Goal: Transaction & Acquisition: Purchase product/service

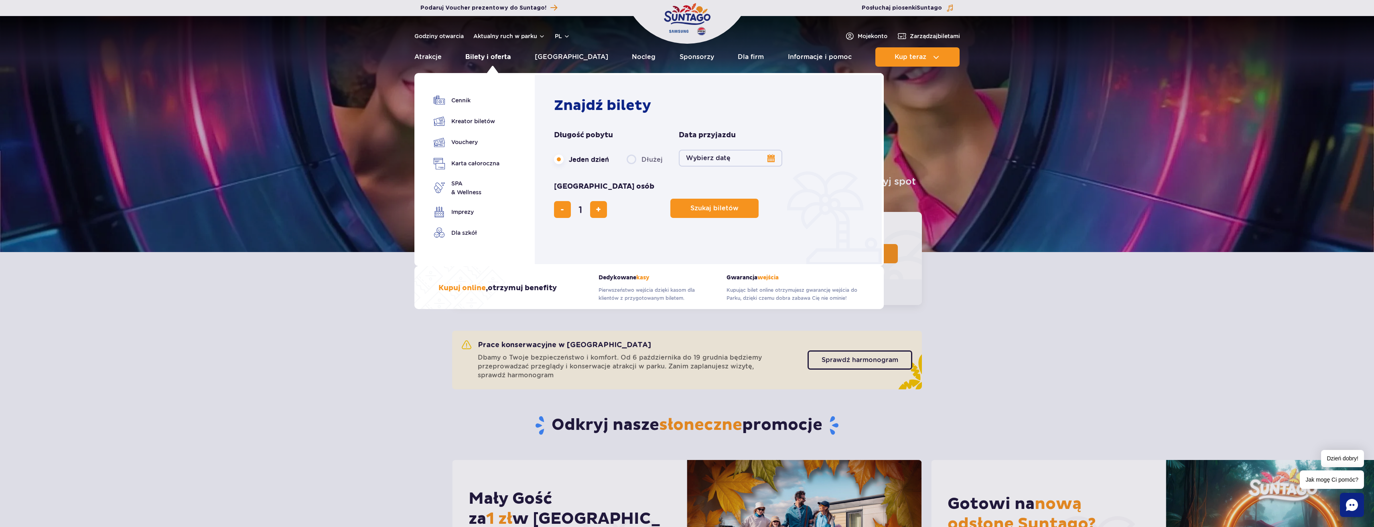
click at [494, 57] on link "Bilety i oferta" at bounding box center [487, 56] width 45 height 19
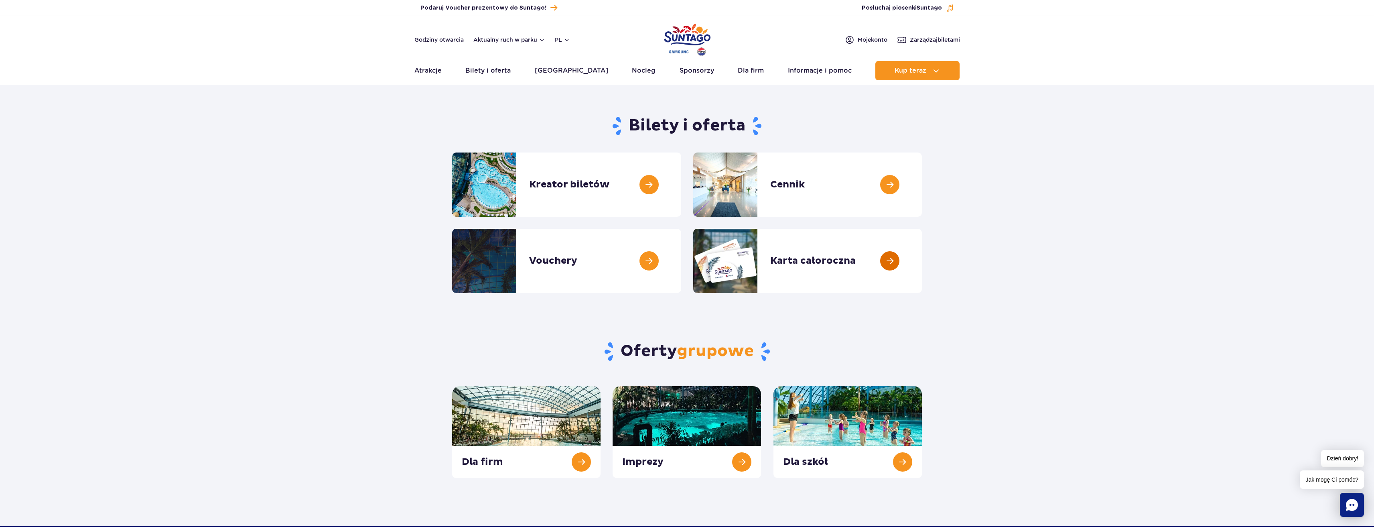
click at [922, 260] on link at bounding box center [922, 261] width 0 height 64
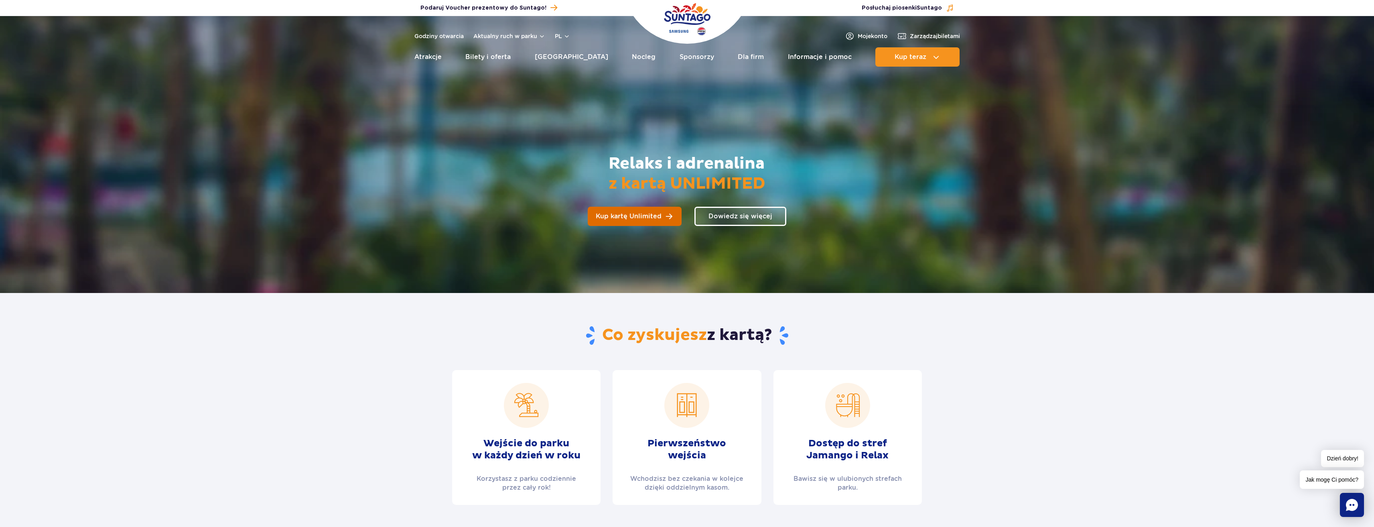
click at [657, 217] on span "Kup kartę Unlimited" at bounding box center [629, 216] width 66 height 6
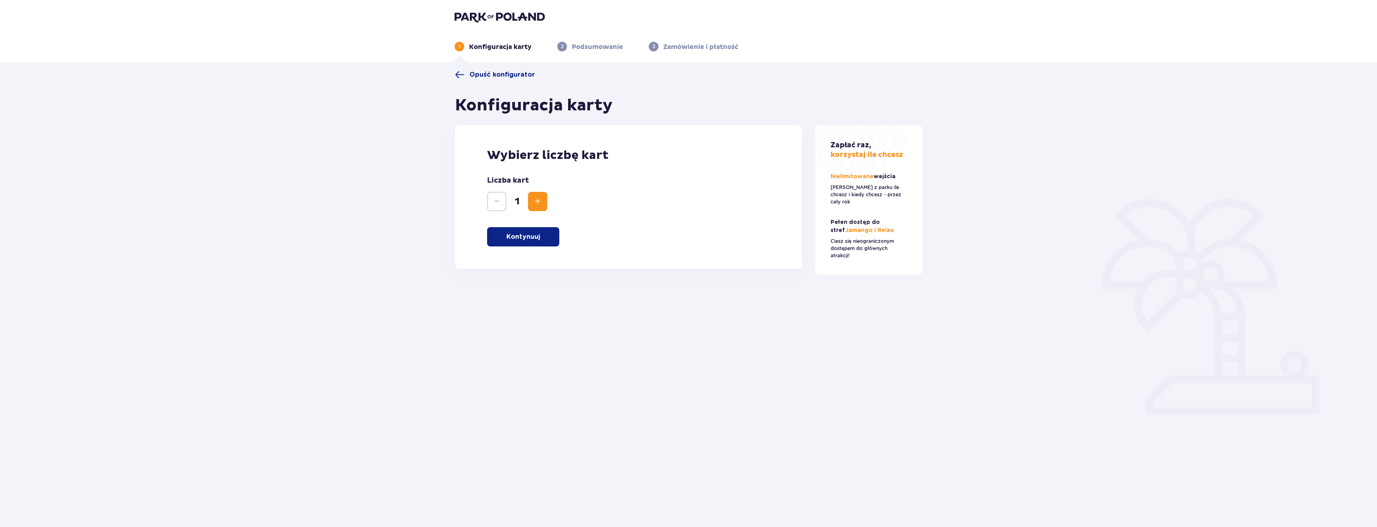
click at [538, 204] on span "Zwiększ" at bounding box center [538, 202] width 10 height 10
click at [534, 230] on button "Kontynuuj" at bounding box center [523, 236] width 72 height 19
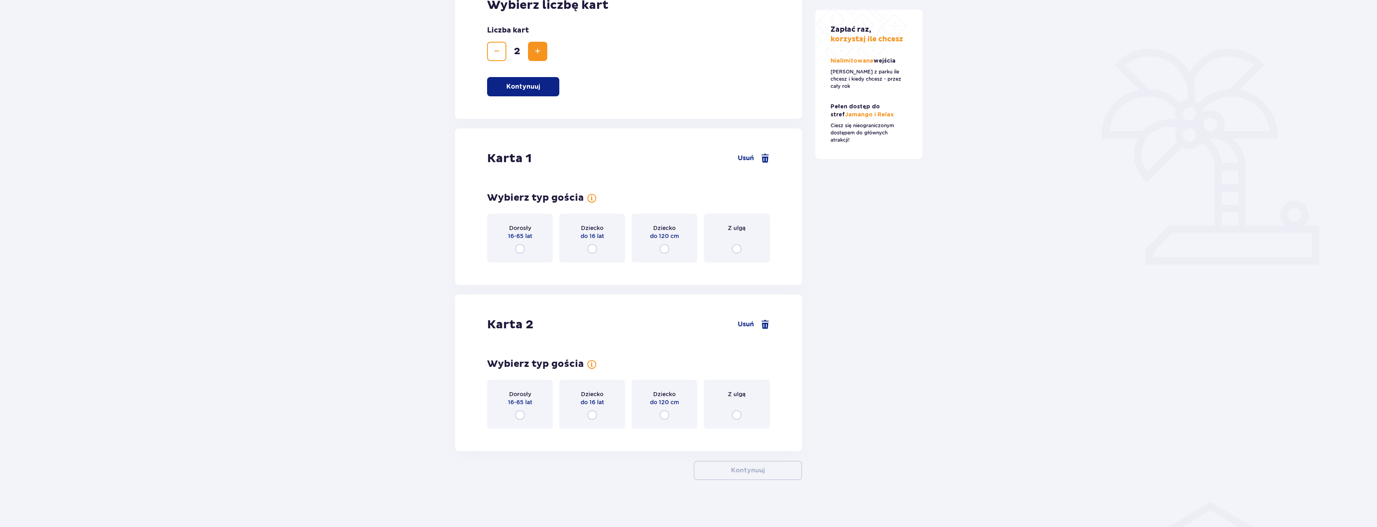
scroll to position [151, 0]
click at [528, 234] on span "16-65 lat" at bounding box center [520, 235] width 24 height 8
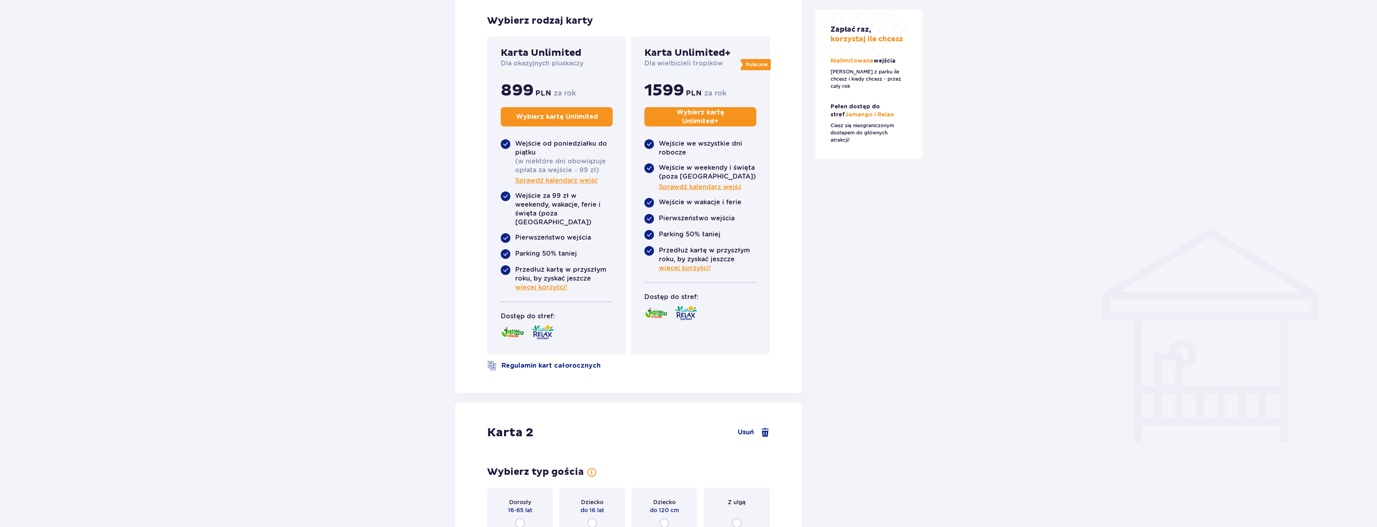
scroll to position [428, 0]
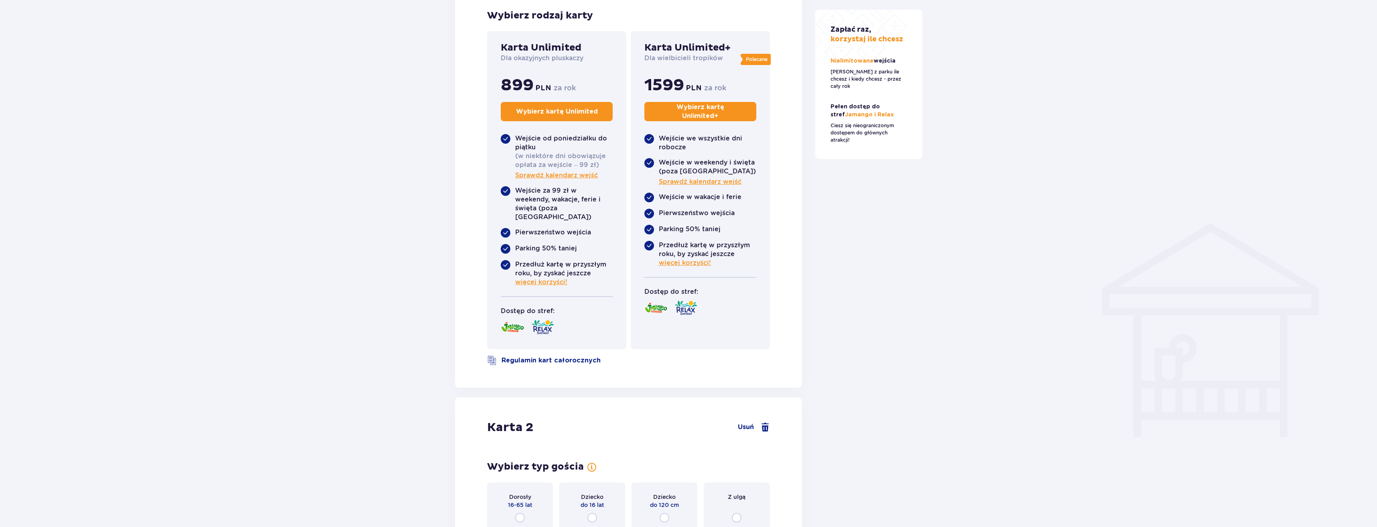
click at [551, 112] on p "Wybierz kartę Unlimited" at bounding box center [557, 111] width 82 height 9
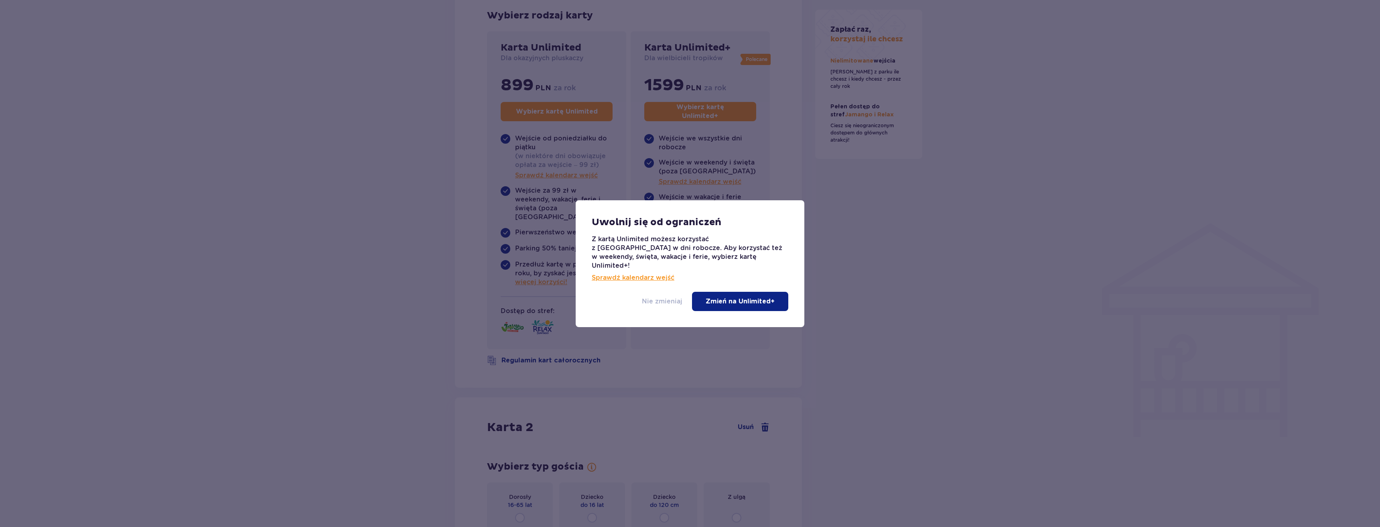
click at [680, 297] on p "Nie zmieniaj" at bounding box center [662, 301] width 41 height 9
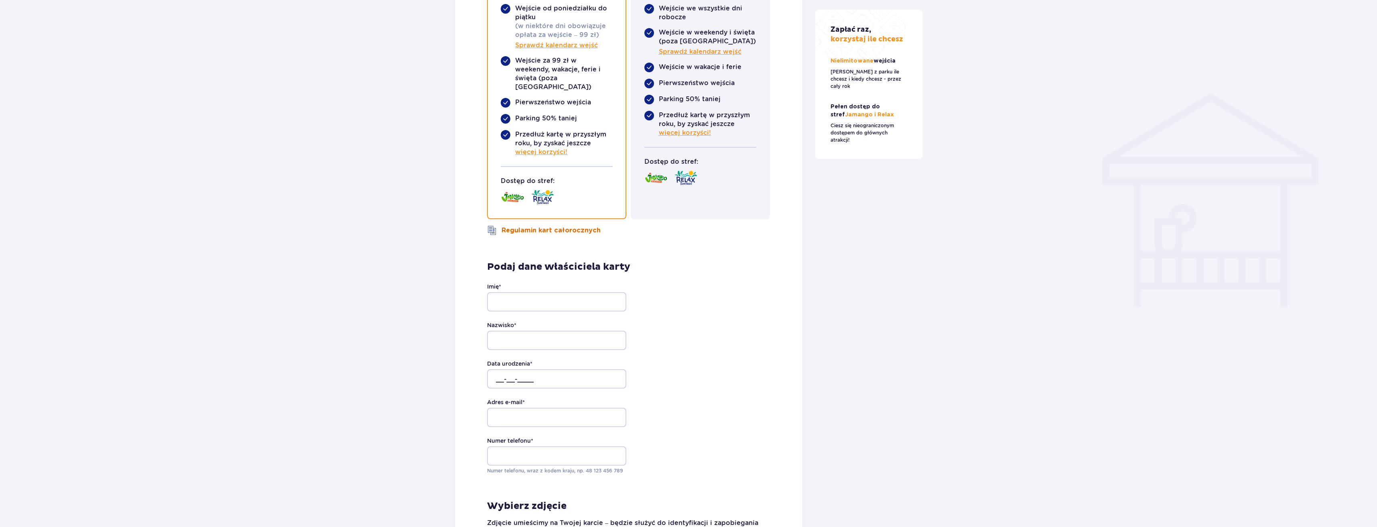
scroll to position [640, 0]
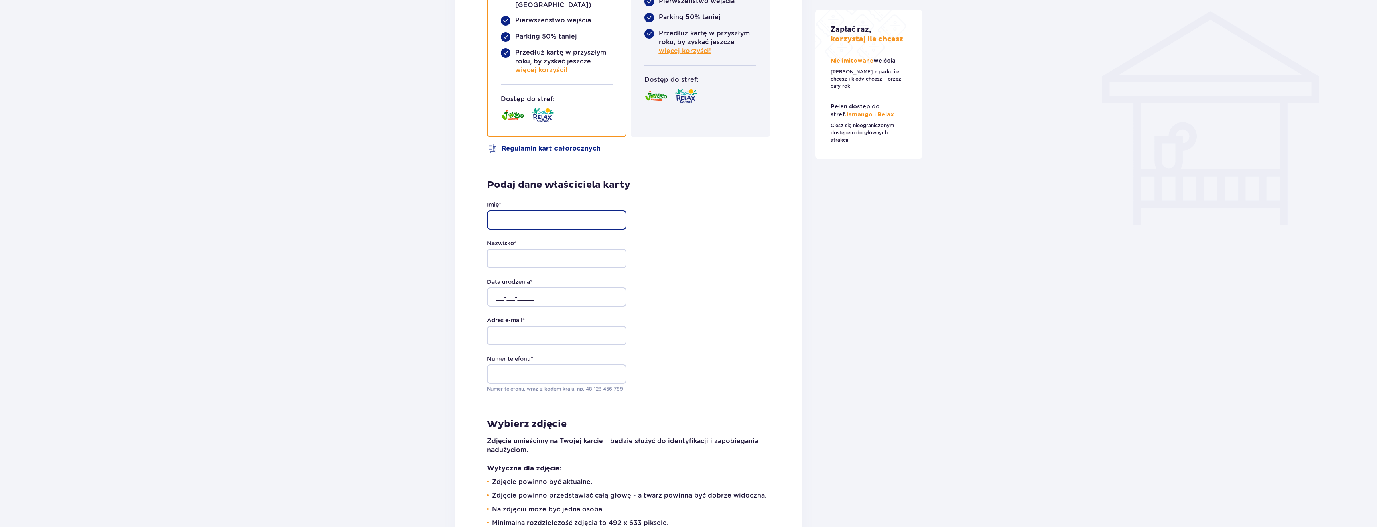
click at [546, 210] on input "Imię *" at bounding box center [556, 219] width 139 height 19
type input "Sebastian"
click at [509, 250] on input "Nazwisko *" at bounding box center [556, 258] width 139 height 19
type input "Bohowicz"
click at [503, 288] on input "__-__-____" at bounding box center [556, 296] width 139 height 19
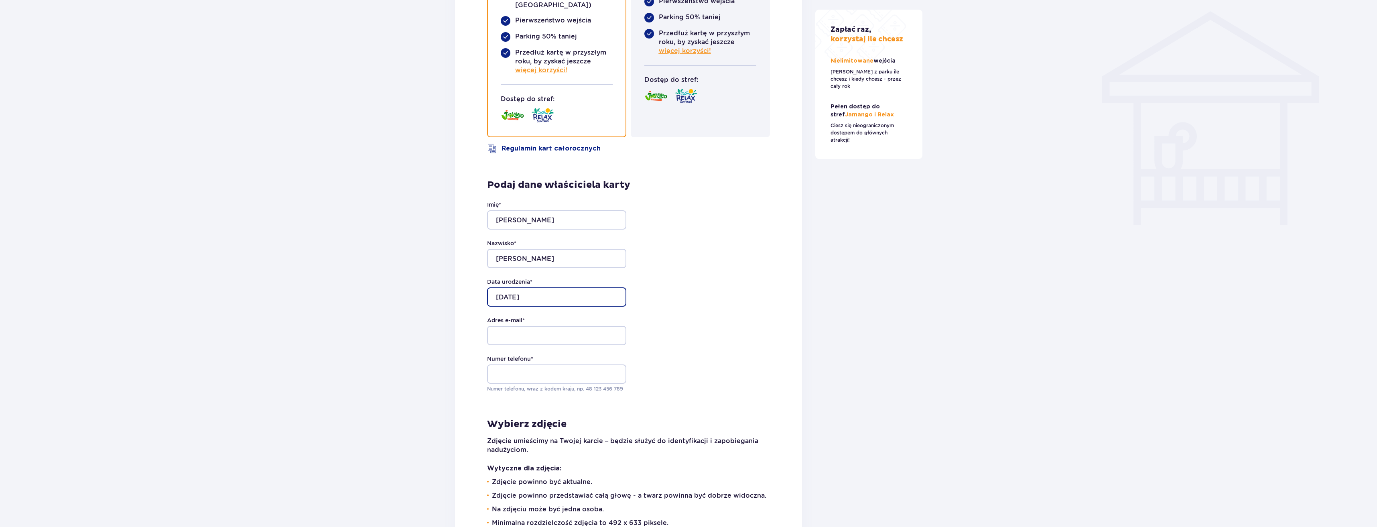
type input "08-10-1988"
click at [572, 326] on input "Adres e-mail *" at bounding box center [556, 335] width 139 height 19
type input "bohowicz1988@gmail.com"
click at [468, 373] on div "Podaj dane właściciela karty Imię * Sebastian Nazwisko * Bohowicz Data urodzeni…" at bounding box center [628, 417] width 347 height 529
click at [503, 364] on input "Numer telefonu *" at bounding box center [556, 373] width 139 height 19
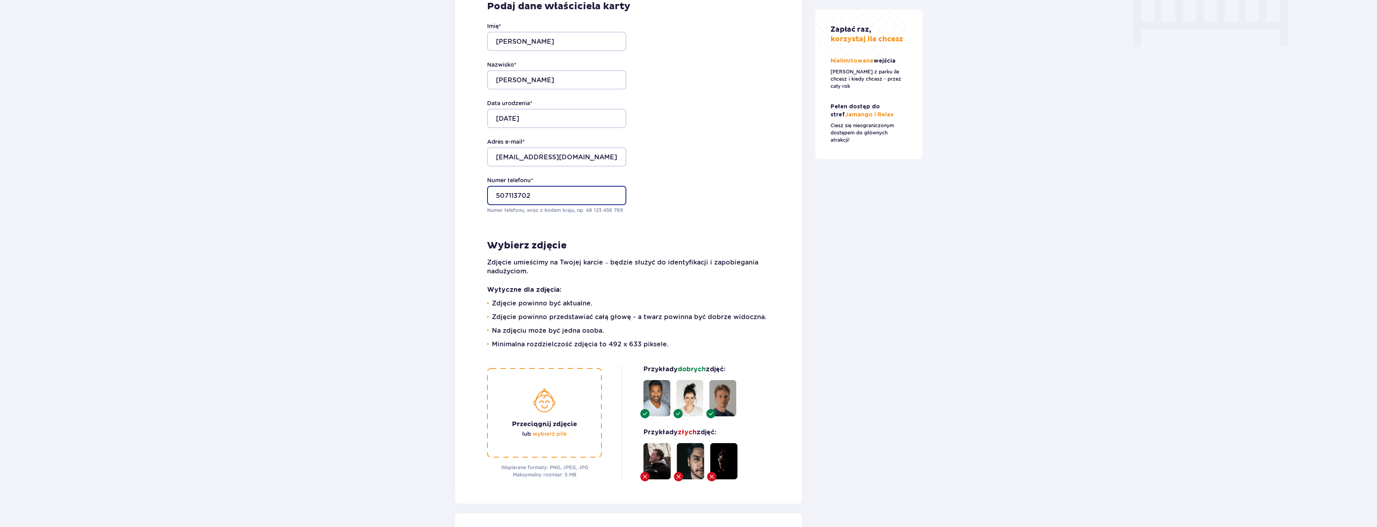
scroll to position [841, 0]
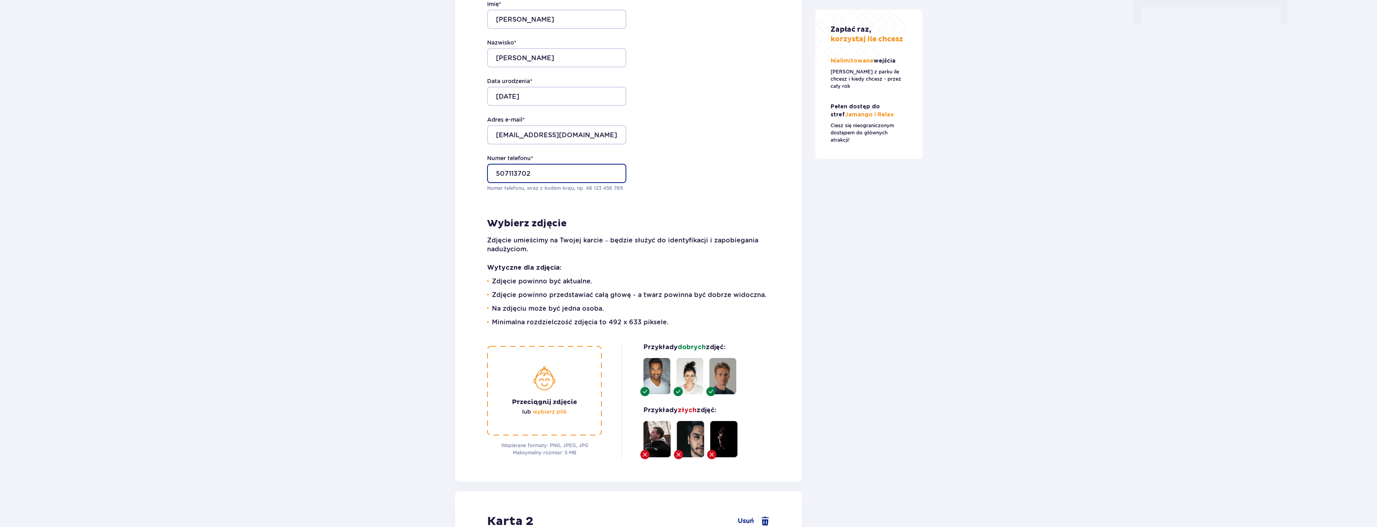
type input "507113702"
click at [760, 367] on div "Wspierane formaty: PNG, JPEG, JPG Maksymalny rozmiar: 5 MB Przykłady dobrych zd…" at bounding box center [628, 401] width 283 height 116
click at [536, 407] on img at bounding box center [544, 390] width 115 height 89
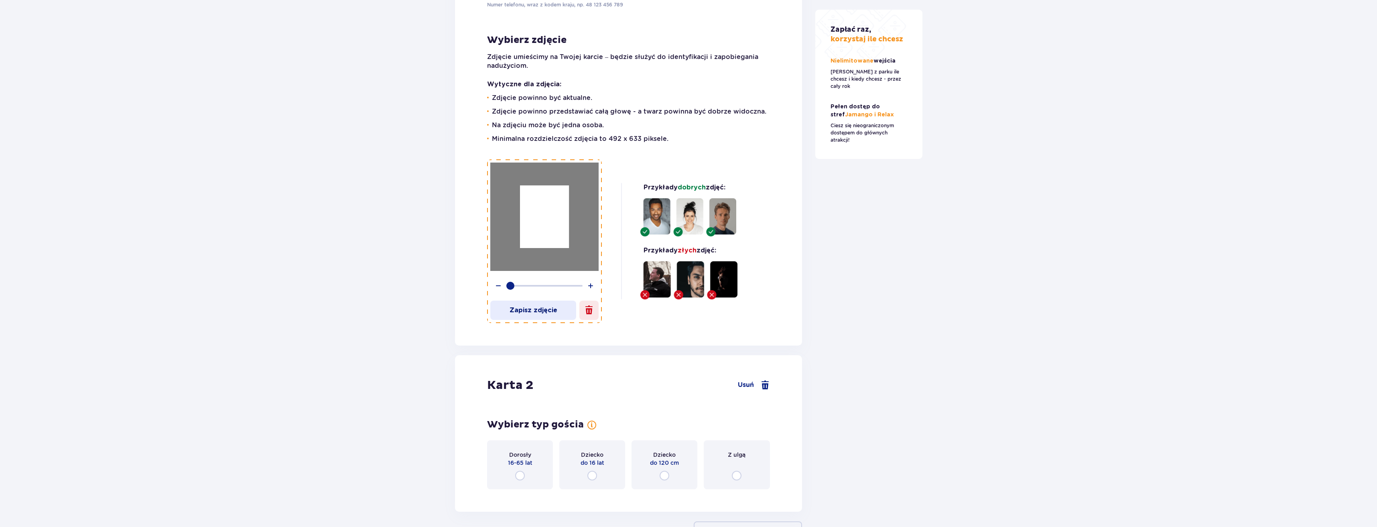
scroll to position [997, 0]
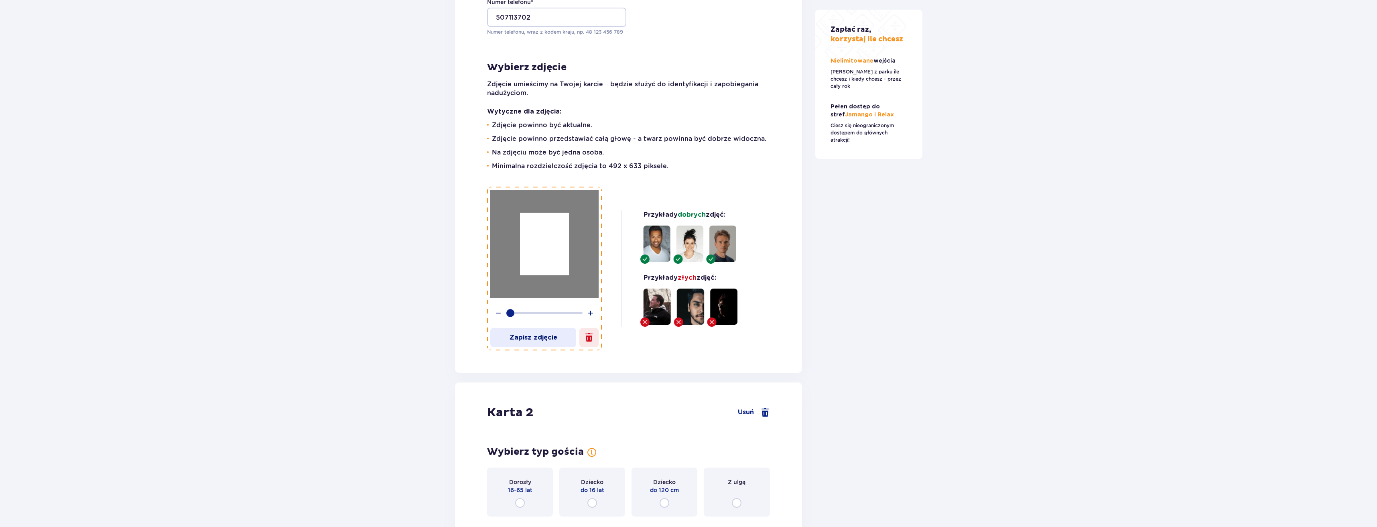
drag, startPoint x: 553, startPoint y: 229, endPoint x: 545, endPoint y: 243, distance: 15.3
click at [545, 243] on div at bounding box center [544, 244] width 49 height 63
click at [589, 308] on span at bounding box center [591, 313] width 10 height 10
click at [498, 308] on span at bounding box center [498, 313] width 10 height 10
click at [540, 333] on p "Zapisz zdjęcie" at bounding box center [533, 337] width 86 height 9
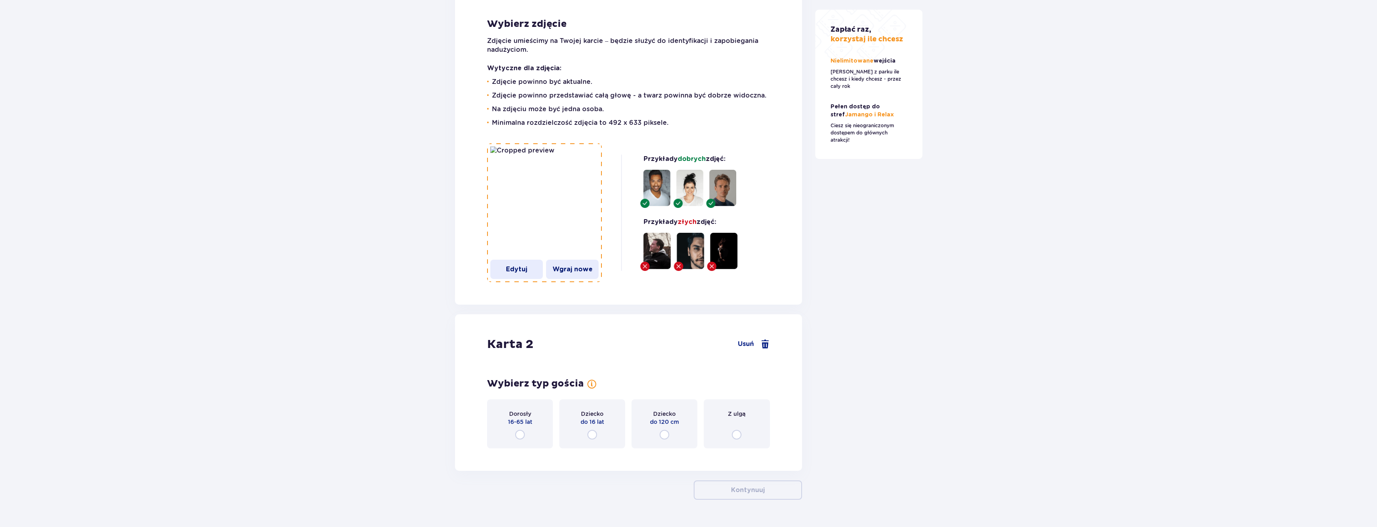
scroll to position [1083, 0]
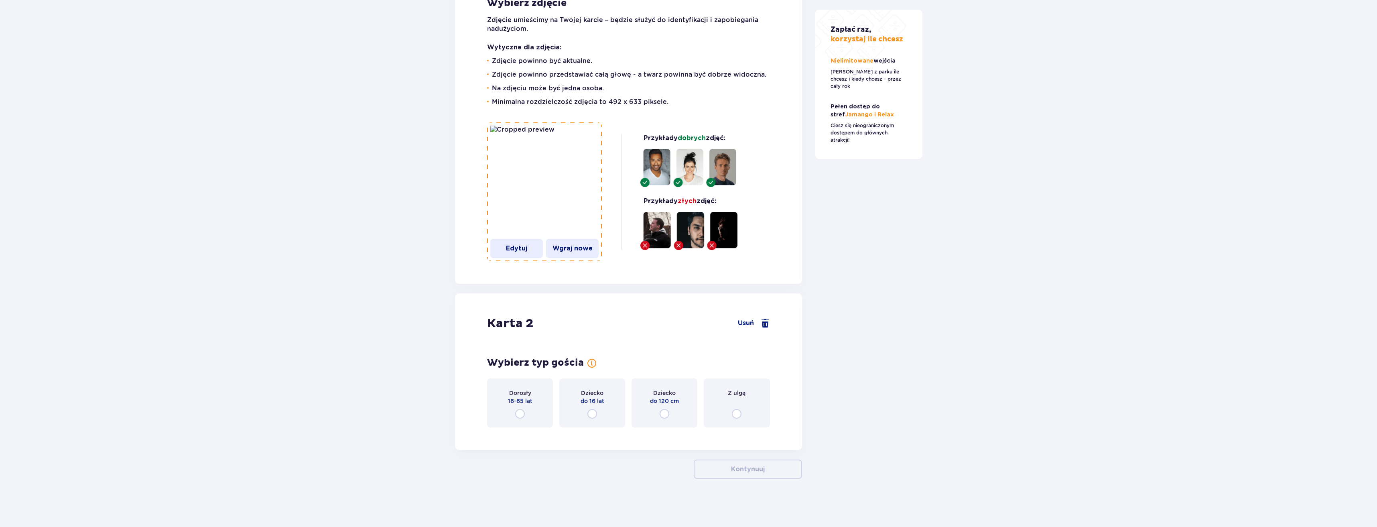
click at [514, 417] on div "Dorosły 16-65 lat" at bounding box center [520, 402] width 66 height 49
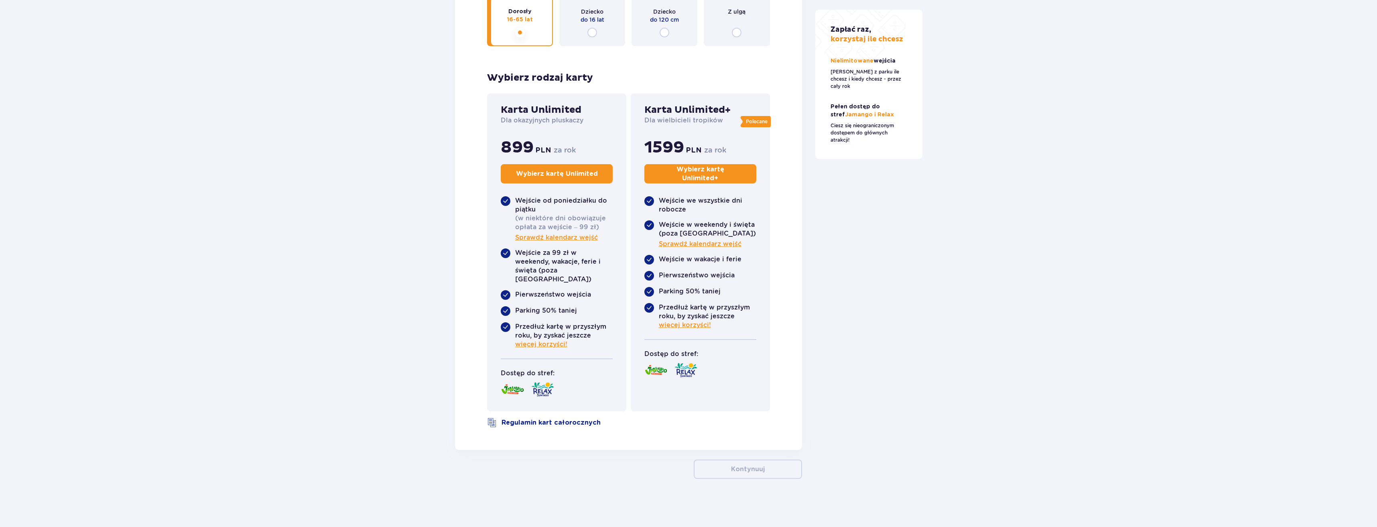
click at [593, 37] on input "radio" at bounding box center [592, 33] width 10 height 10
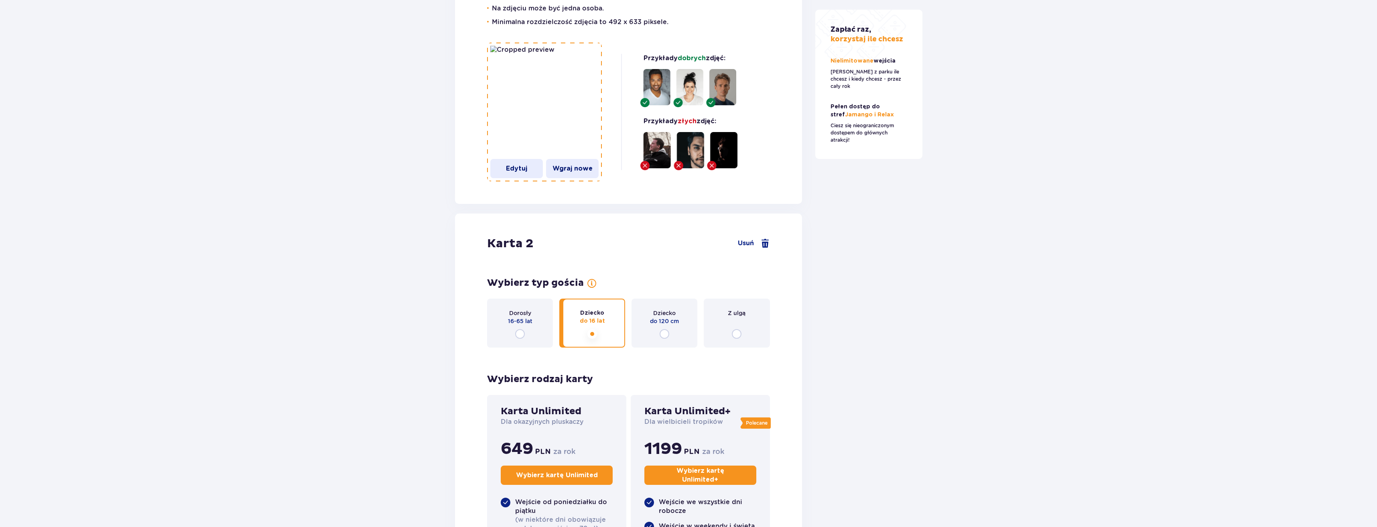
scroll to position [1439, 0]
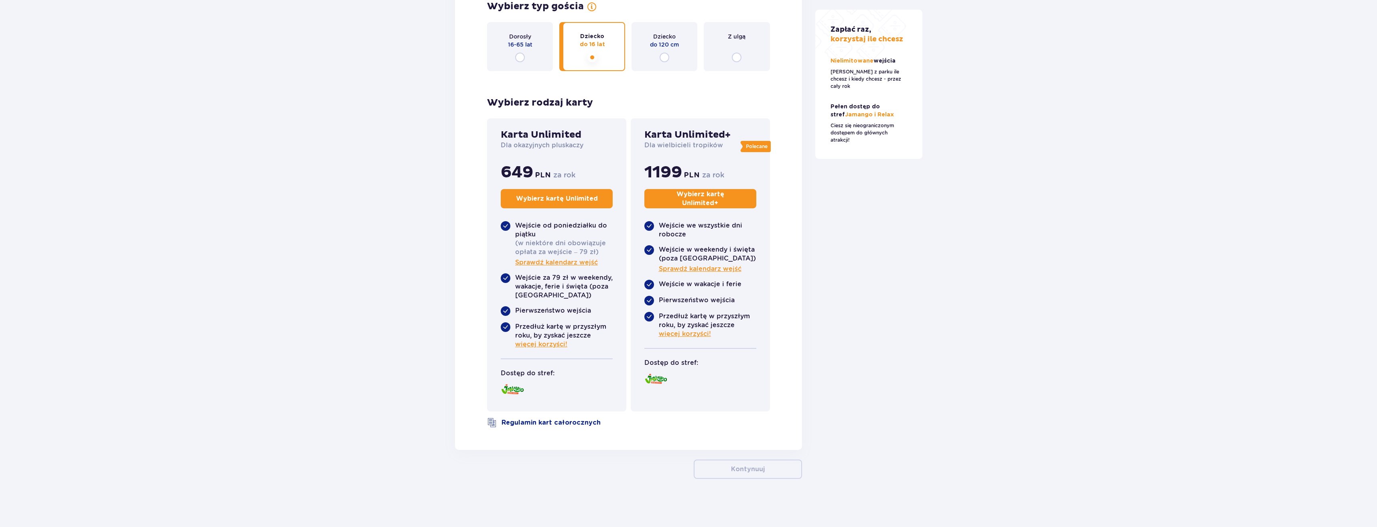
click at [540, 201] on p "Wybierz kartę Unlimited" at bounding box center [557, 198] width 82 height 9
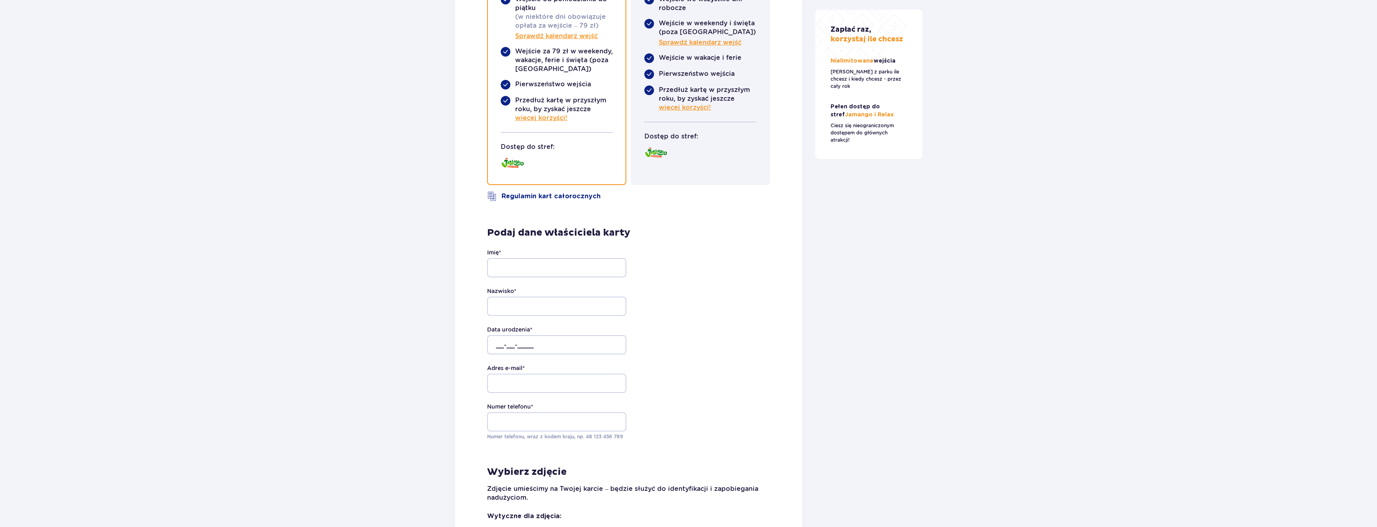
scroll to position [1642, 0]
click at [521, 279] on input "Imię *" at bounding box center [556, 269] width 139 height 19
type input "Andrzej"
click at [552, 317] on input "Nazwisko *" at bounding box center [556, 307] width 139 height 19
type input "Bohowicz"
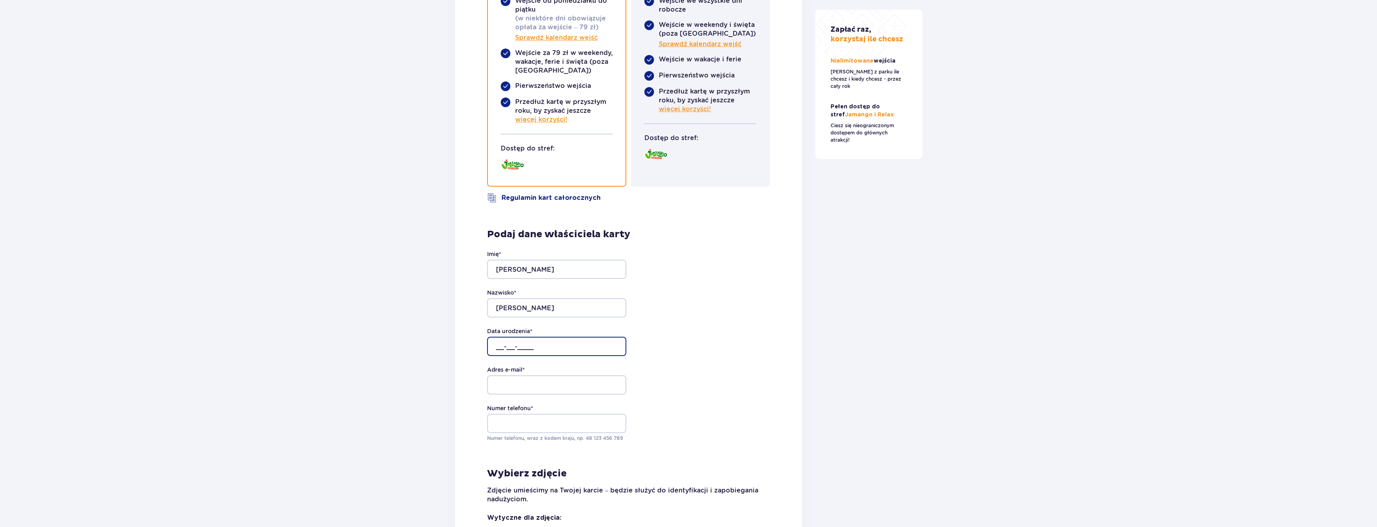
click at [492, 356] on input "__-__-____" at bounding box center [556, 346] width 139 height 19
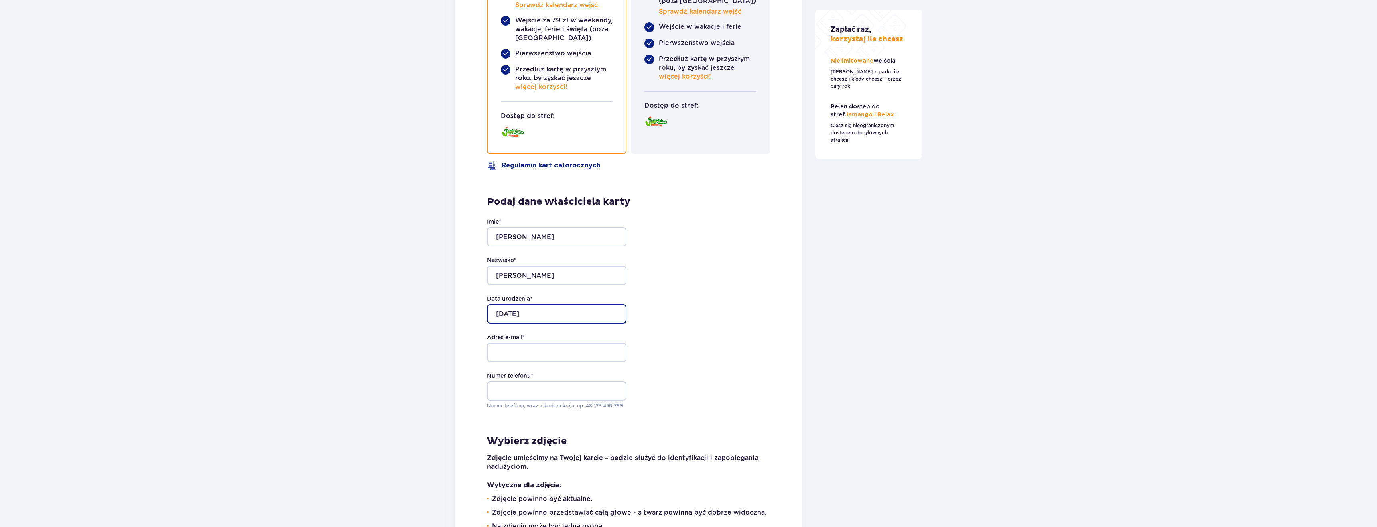
scroll to position [1682, 0]
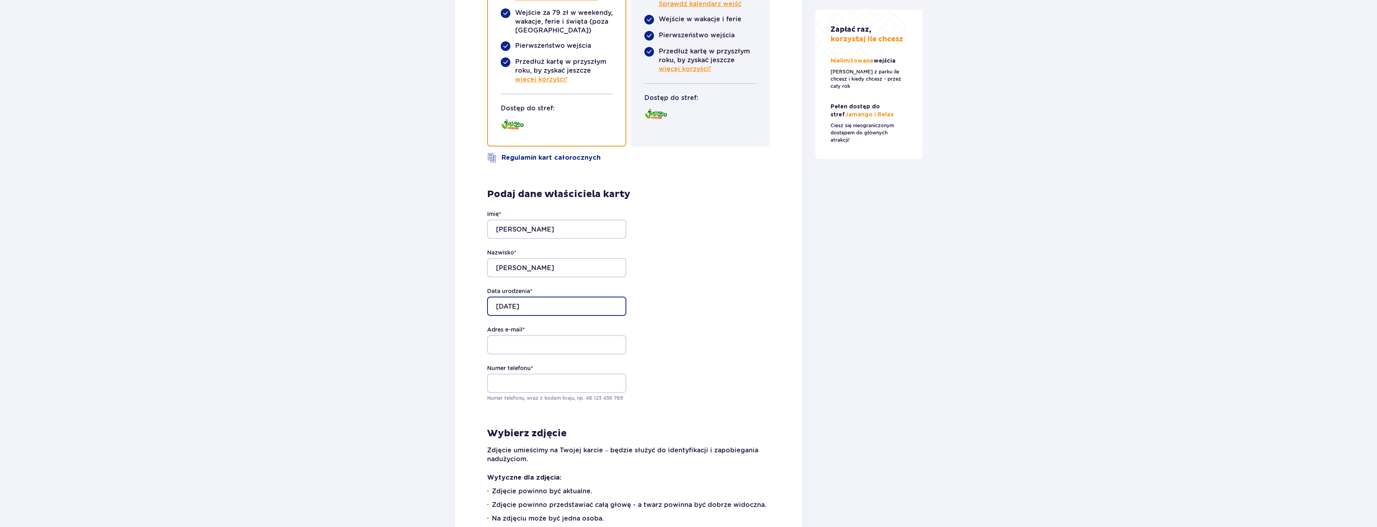
type input "09-09-2016"
click at [566, 354] on input "Adres e-mail *" at bounding box center [556, 344] width 139 height 19
type input "bohowicz1988@gmail.com"
type input "+48507113702"
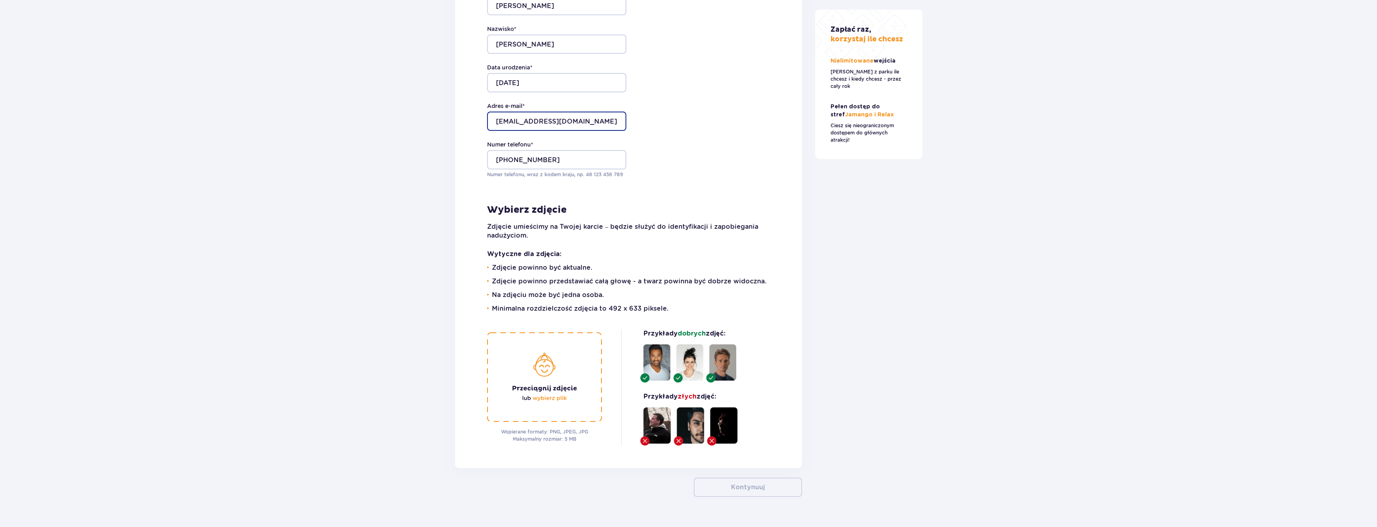
scroll to position [1923, 0]
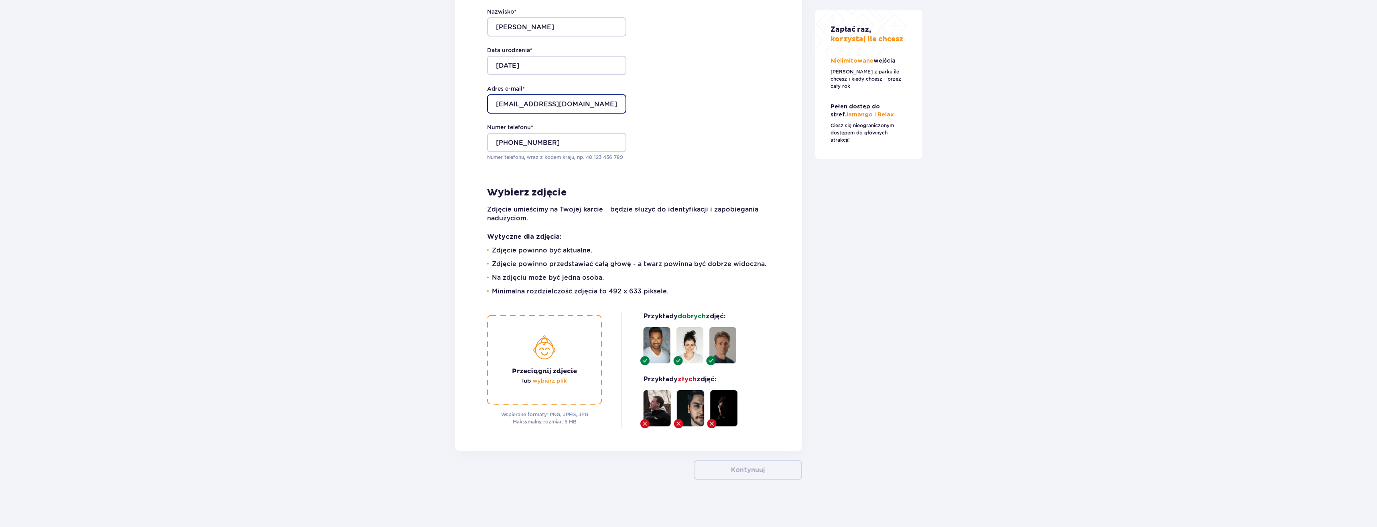
type input "bohowicz1988@gmail.com"
click at [548, 404] on img at bounding box center [544, 359] width 115 height 89
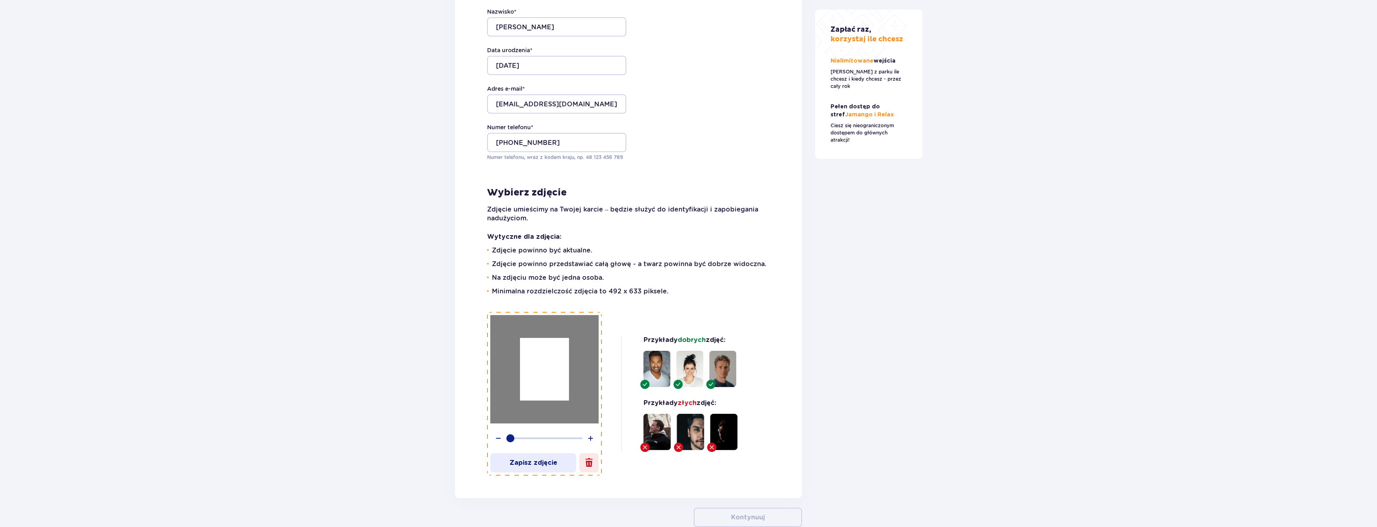
click at [544, 394] on div at bounding box center [544, 369] width 49 height 63
click at [533, 472] on button "Zapisz zdjęcie" at bounding box center [533, 462] width 86 height 19
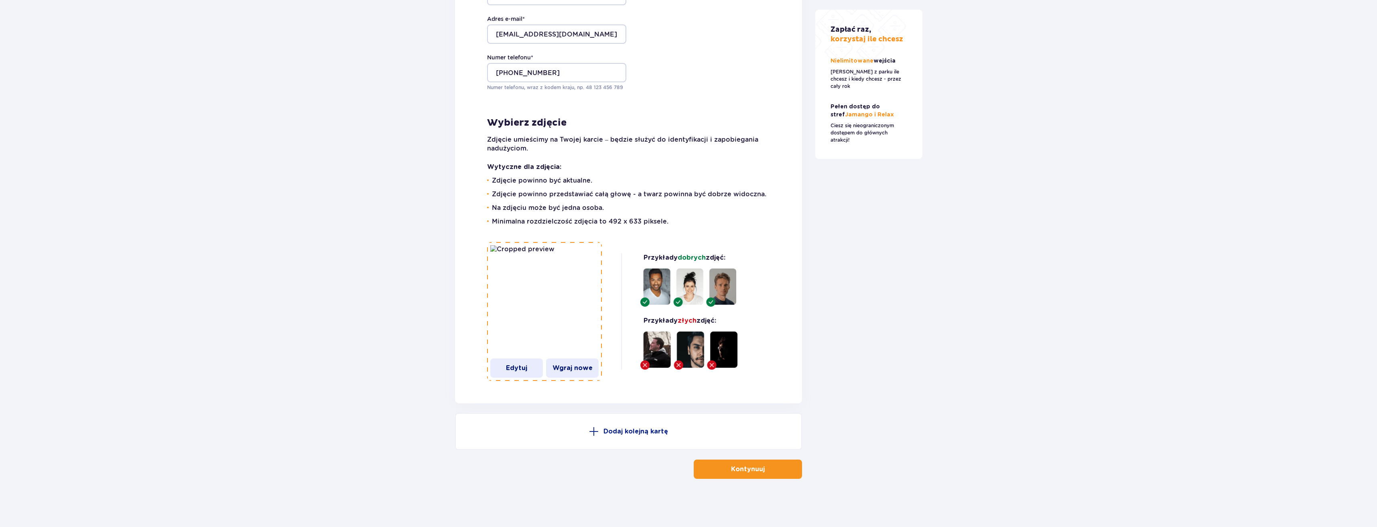
scroll to position [2046, 0]
click at [731, 464] on button "Kontynuuj" at bounding box center [748, 468] width 108 height 19
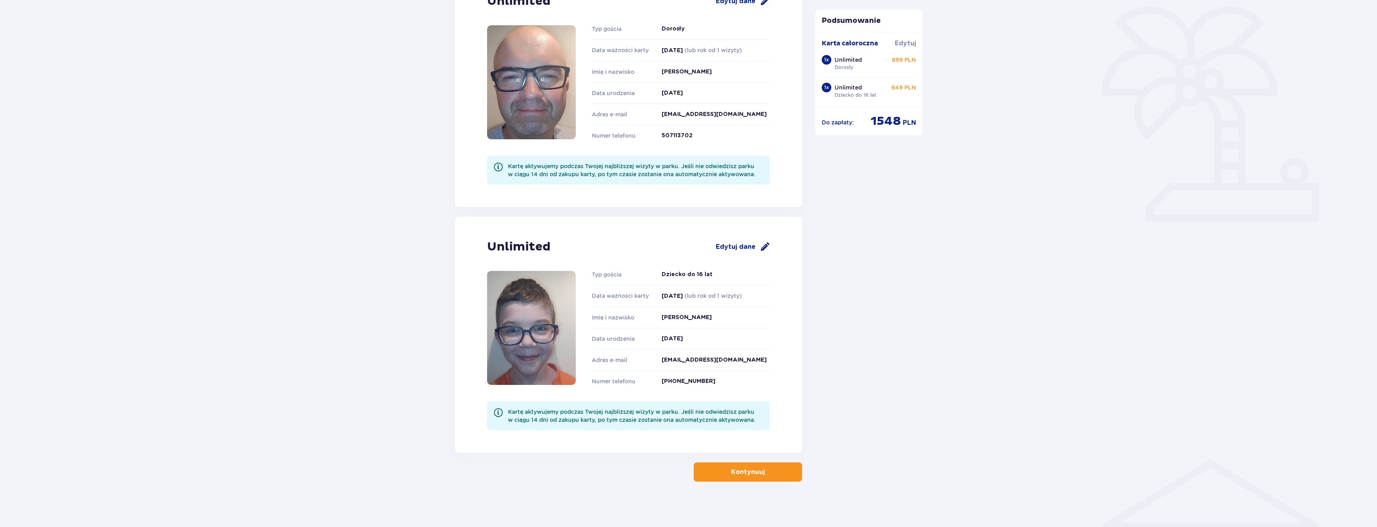
scroll to position [195, 0]
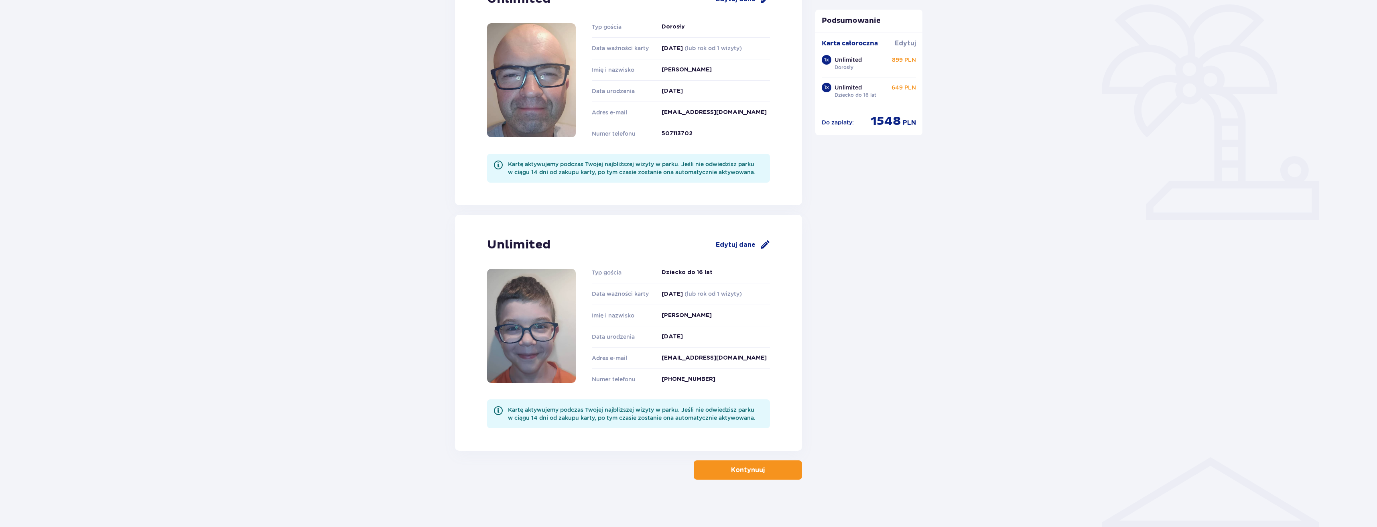
click at [714, 472] on button "Kontynuuj" at bounding box center [748, 469] width 108 height 19
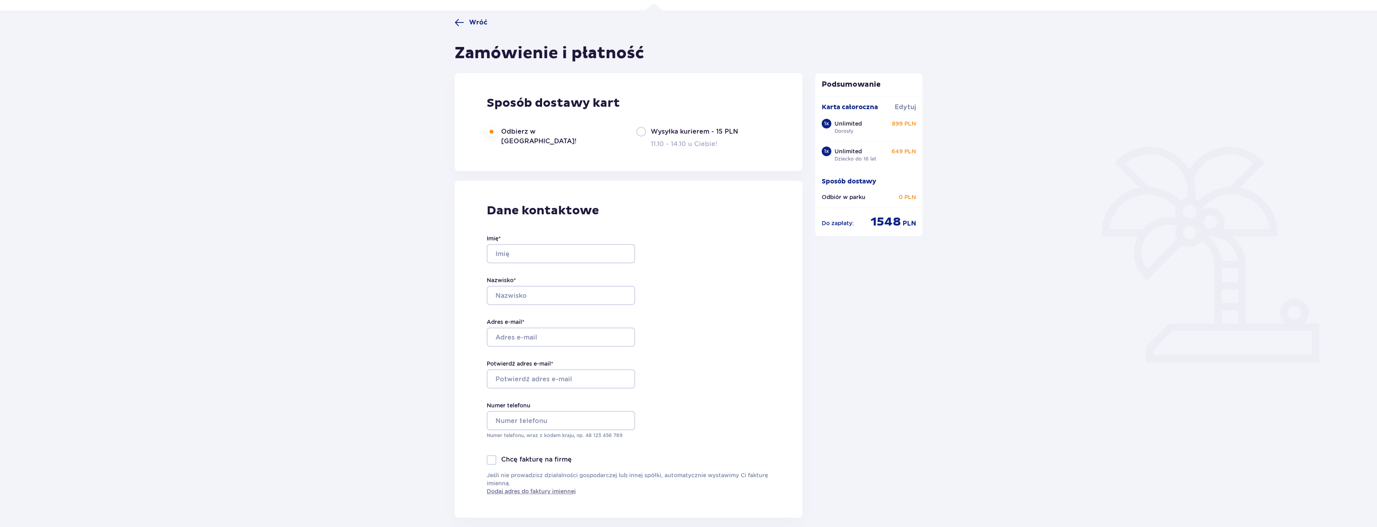
scroll to position [80, 0]
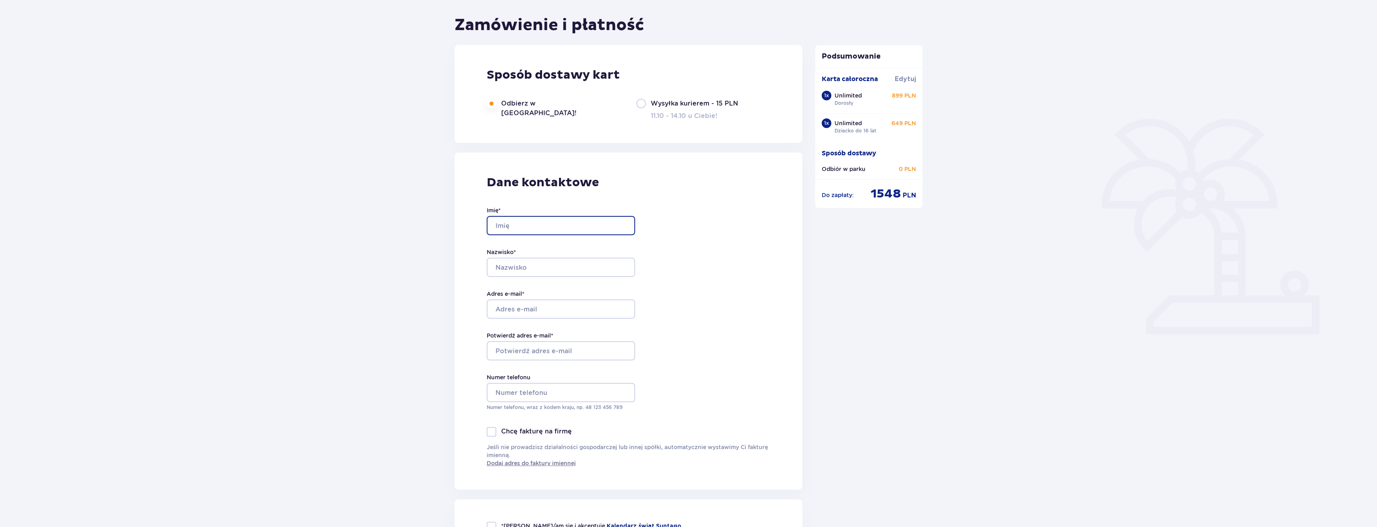
click at [606, 225] on input "Imię *" at bounding box center [561, 225] width 148 height 19
type input "Sebastian"
click at [499, 262] on input "Nazwisko *" at bounding box center [561, 267] width 148 height 19
type input "Bohowicz"
drag, startPoint x: 876, startPoint y: 245, endPoint x: 832, endPoint y: 270, distance: 50.8
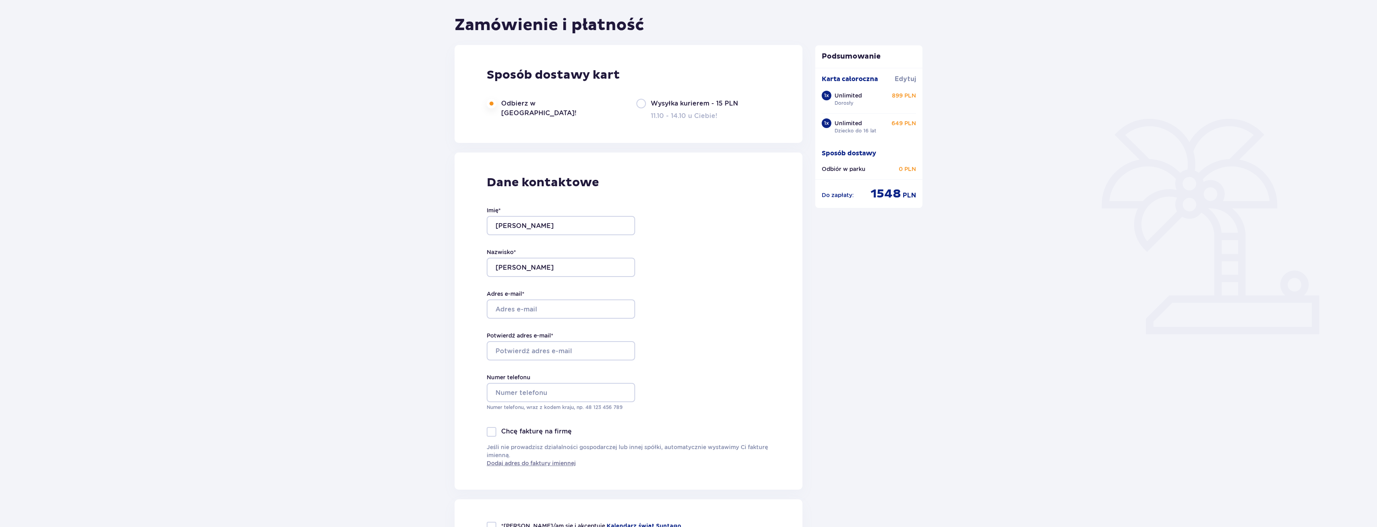
click at [876, 245] on div "Podsumowanie Karta całoroczna Edytuj 1 x Unlimited Dorosły 899 PLN 1 x Unlimite…" at bounding box center [869, 410] width 120 height 840
click at [552, 304] on input "Adres e-mail *" at bounding box center [561, 308] width 148 height 19
type input "bohowicz1988@gmail.com"
click at [696, 327] on div "Dane kontaktowe Imię * Sebastian Nazwisko * Bohowicz Adres e-mail * bohowicz198…" at bounding box center [629, 320] width 348 height 337
click at [614, 349] on input "Potwierdź adres e-mail *" at bounding box center [561, 350] width 148 height 19
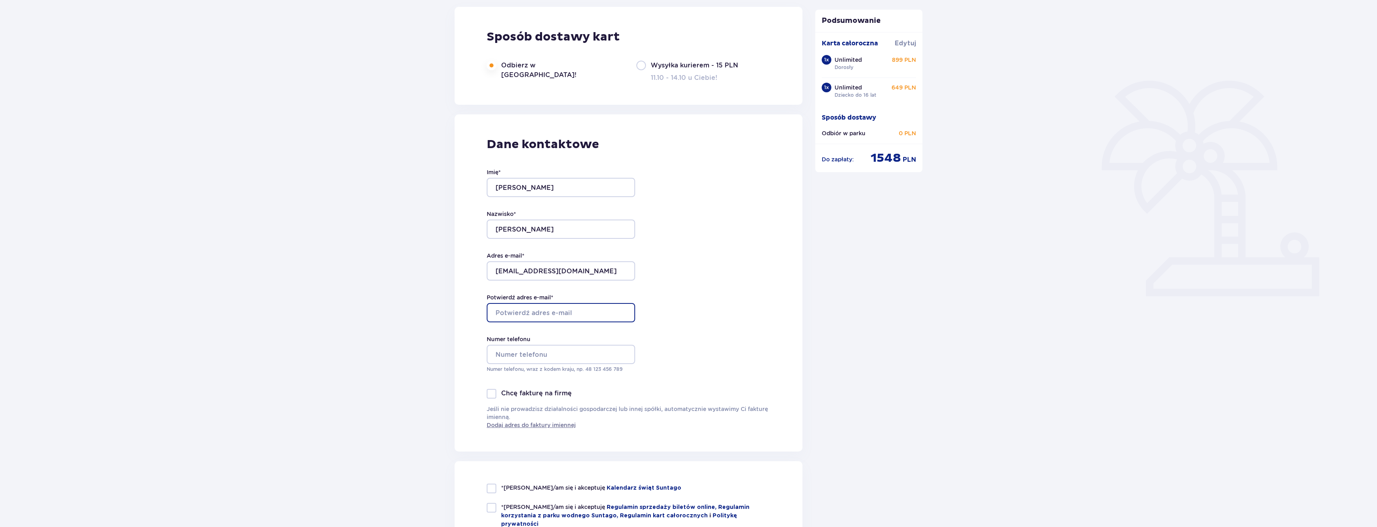
scroll to position [120, 0]
type input "bohowicz1988@gmail.com"
click at [723, 343] on div "Dane kontaktowe Imię * Sebastian Nazwisko * Bohowicz Adres e-mail * bohowicz198…" at bounding box center [629, 280] width 348 height 337
click at [601, 357] on input "Numer telefonu" at bounding box center [561, 352] width 148 height 19
type input "507113702"
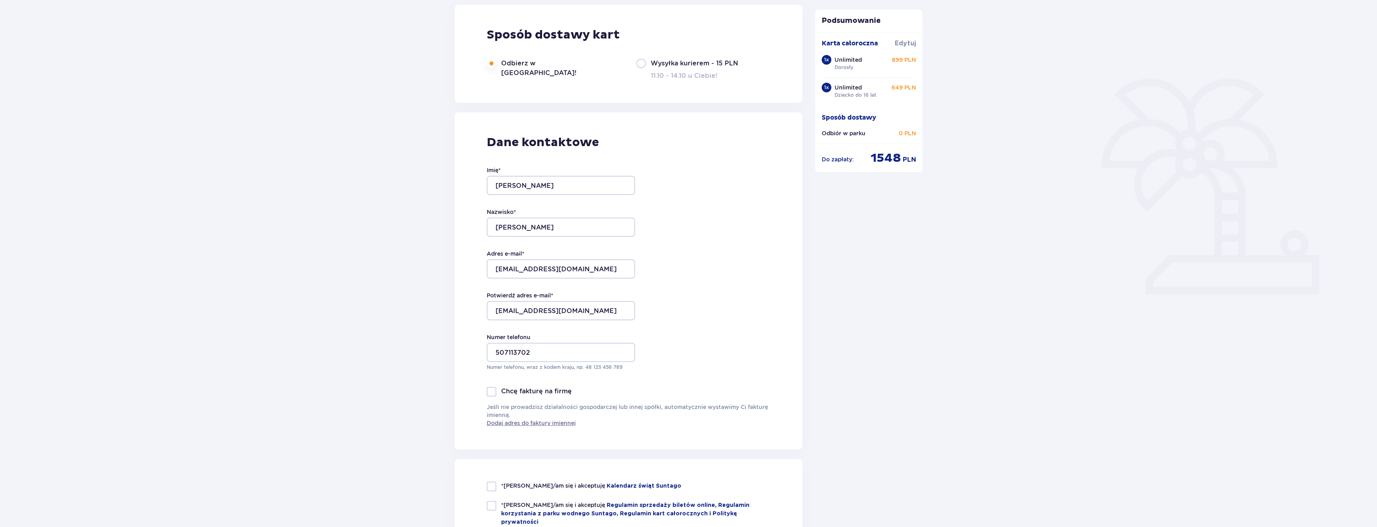
click at [749, 353] on div "Dane kontaktowe Imię * Sebastian Nazwisko * Bohowicz Adres e-mail * bohowicz198…" at bounding box center [629, 280] width 348 height 337
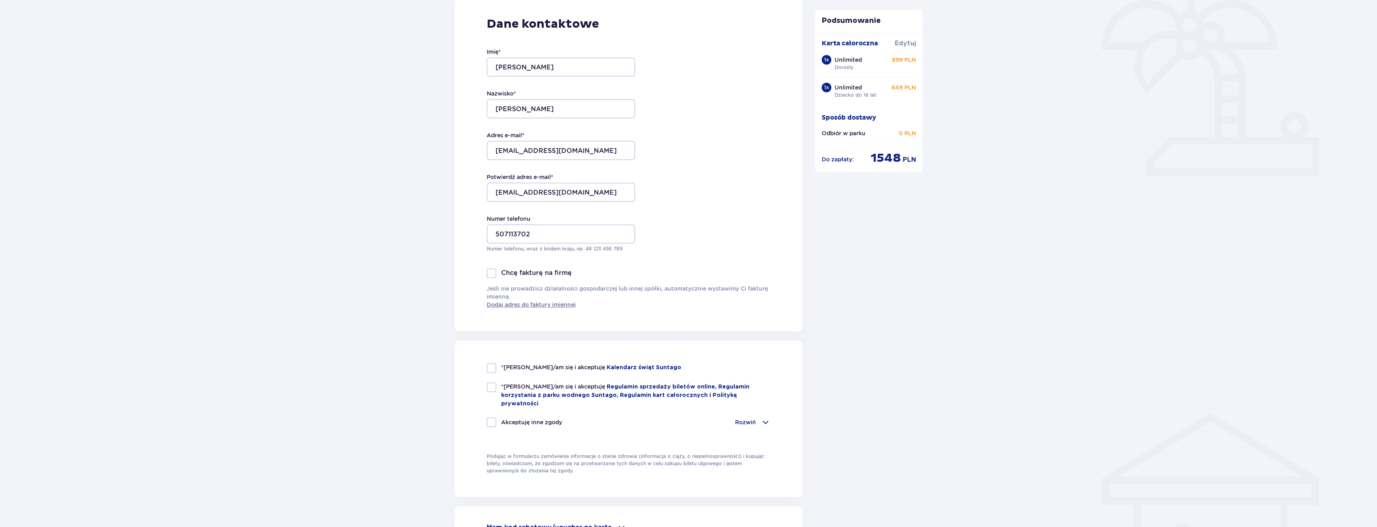
scroll to position [241, 0]
click at [489, 364] on div at bounding box center [492, 366] width 10 height 10
checkbox input "true"
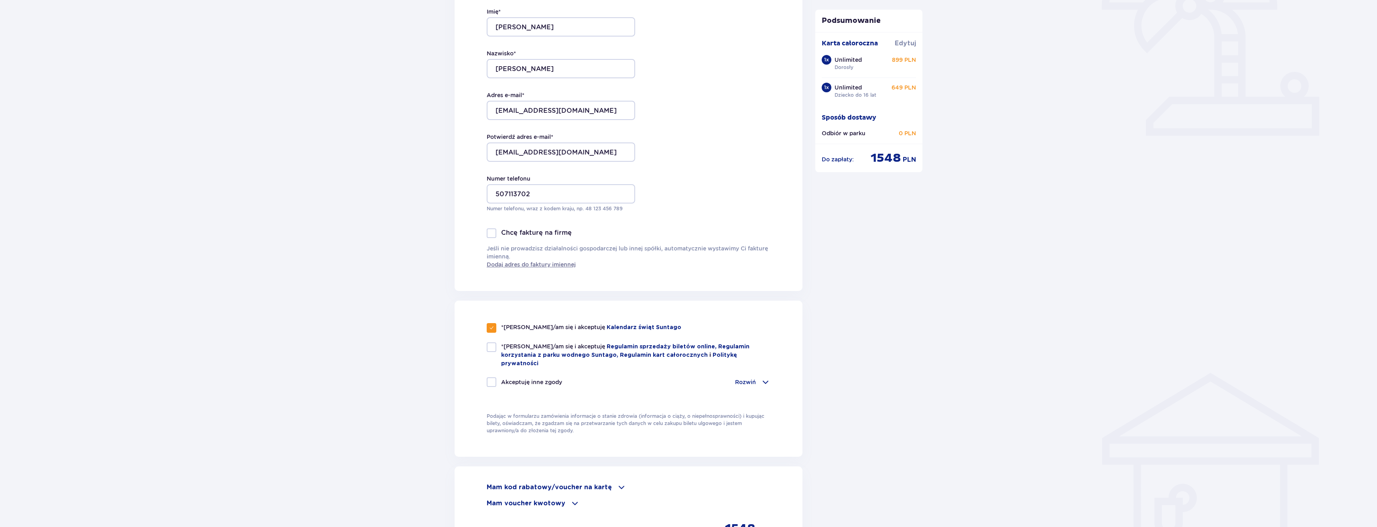
scroll to position [281, 0]
click at [491, 344] on div at bounding box center [492, 345] width 10 height 10
checkbox input "true"
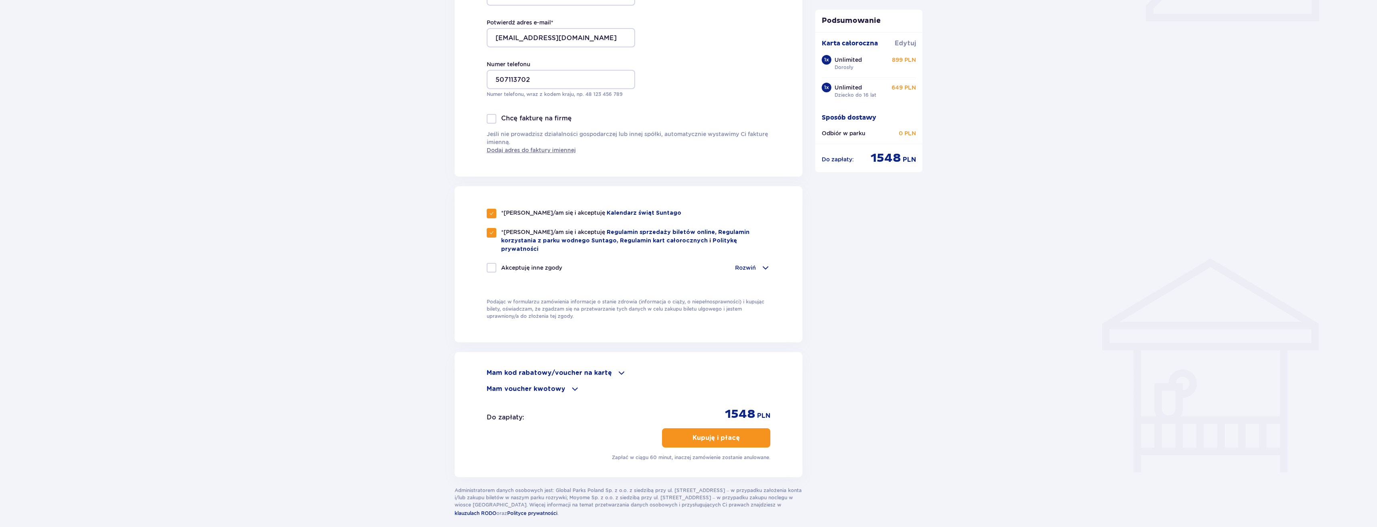
scroll to position [401, 0]
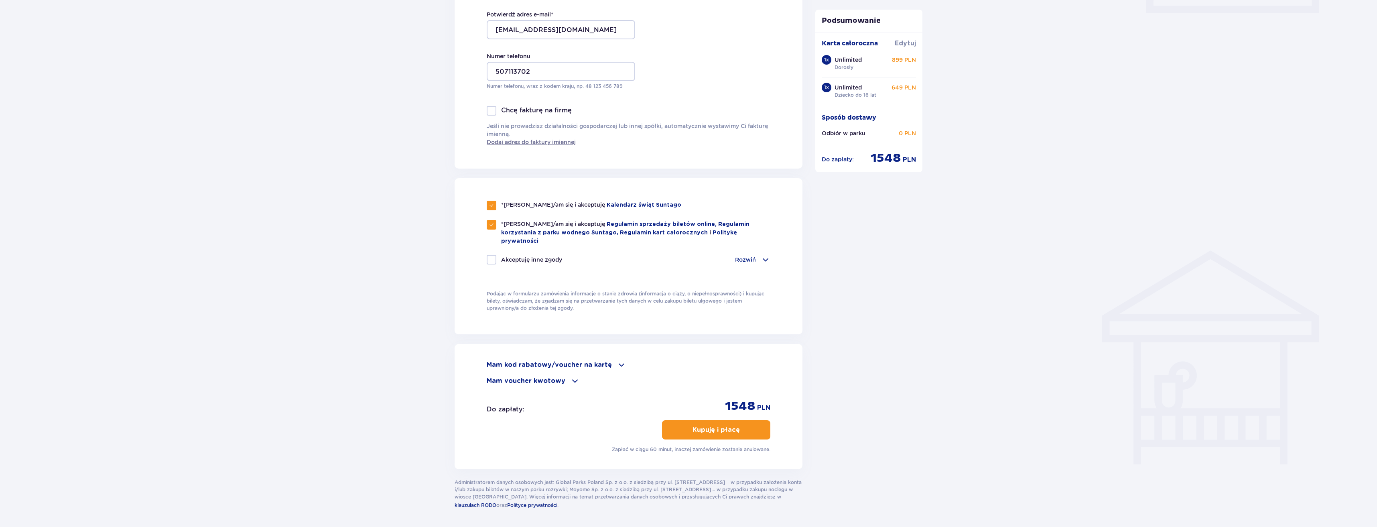
click at [699, 425] on p "Kupuję i płacę" at bounding box center [715, 429] width 47 height 9
